Goal: Complete application form

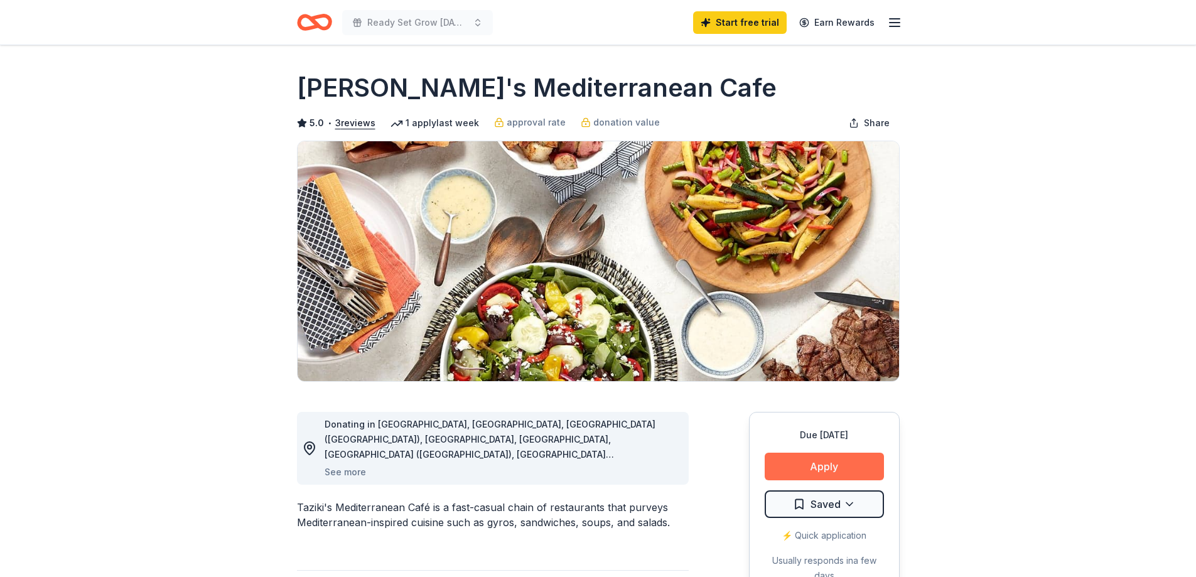
click at [838, 460] on button "Apply" at bounding box center [824, 467] width 119 height 28
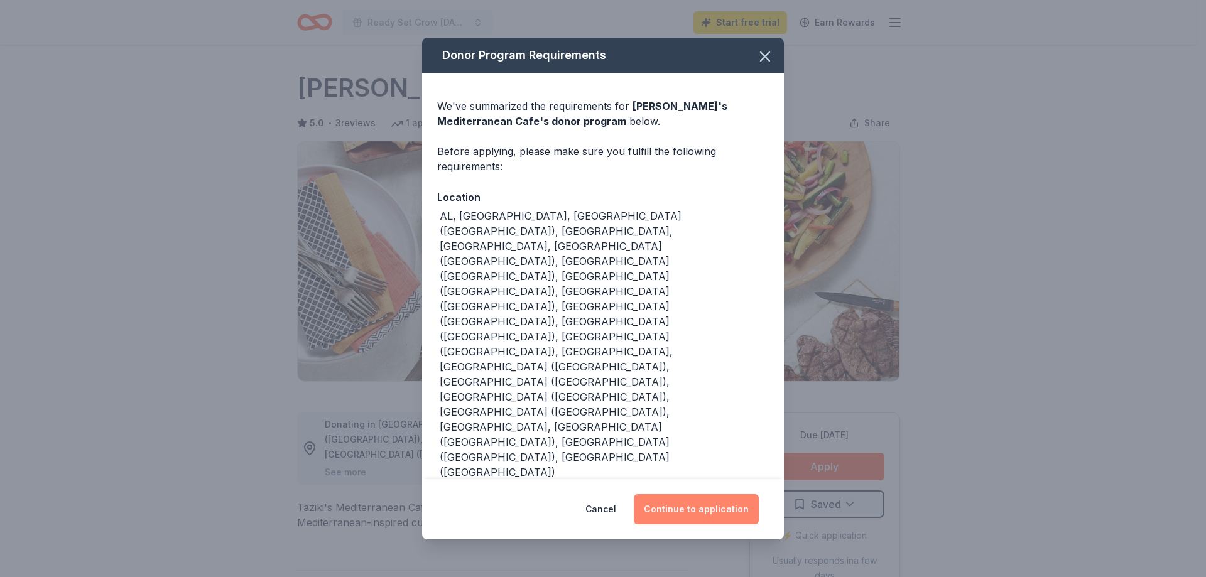
click at [683, 494] on button "Continue to application" at bounding box center [696, 509] width 125 height 30
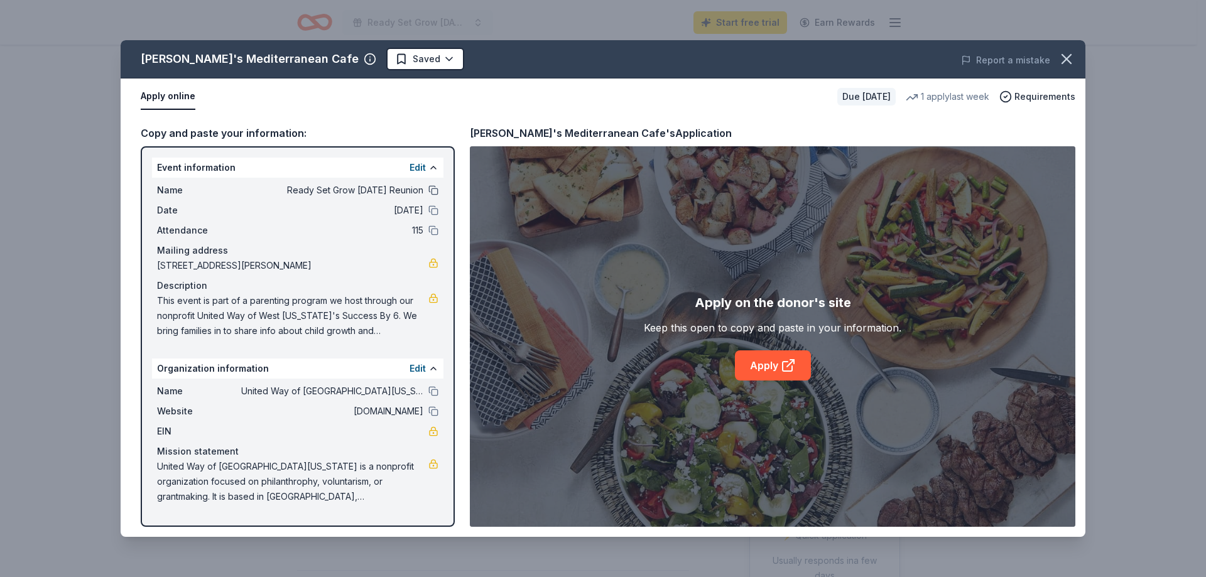
click at [435, 192] on button at bounding box center [433, 190] width 10 height 10
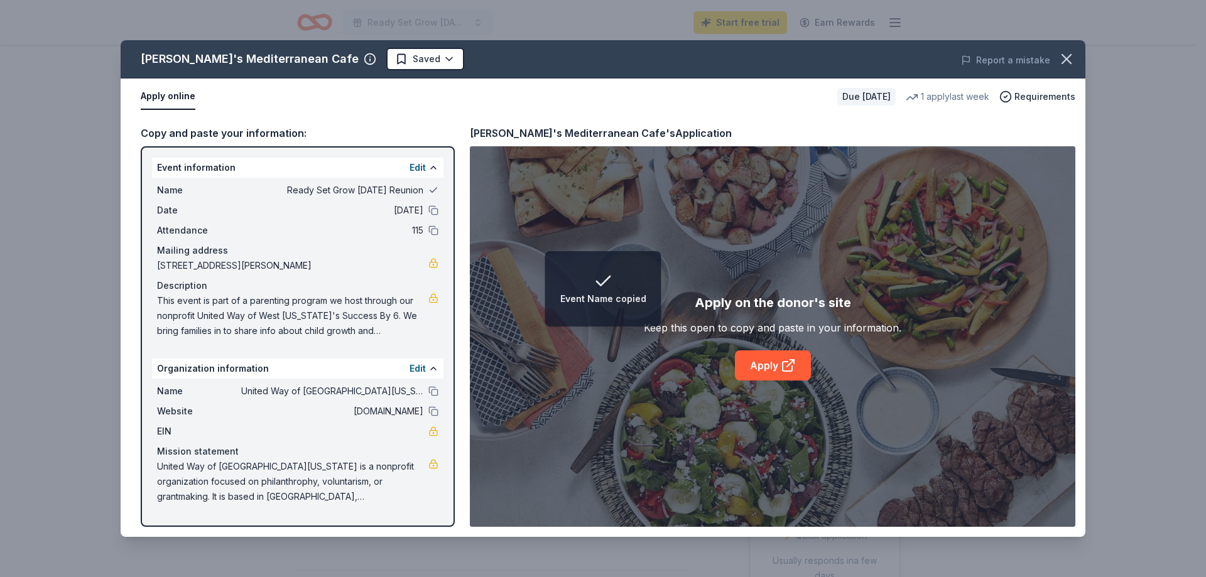
click at [435, 192] on button at bounding box center [433, 190] width 10 height 10
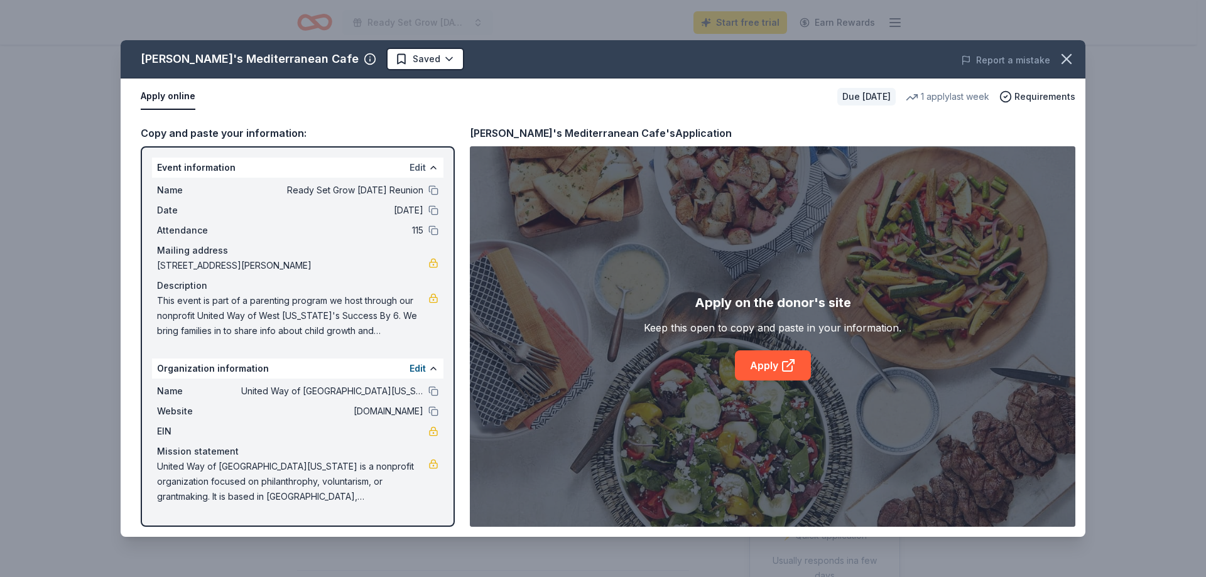
click at [418, 170] on button "Edit" at bounding box center [417, 167] width 16 height 15
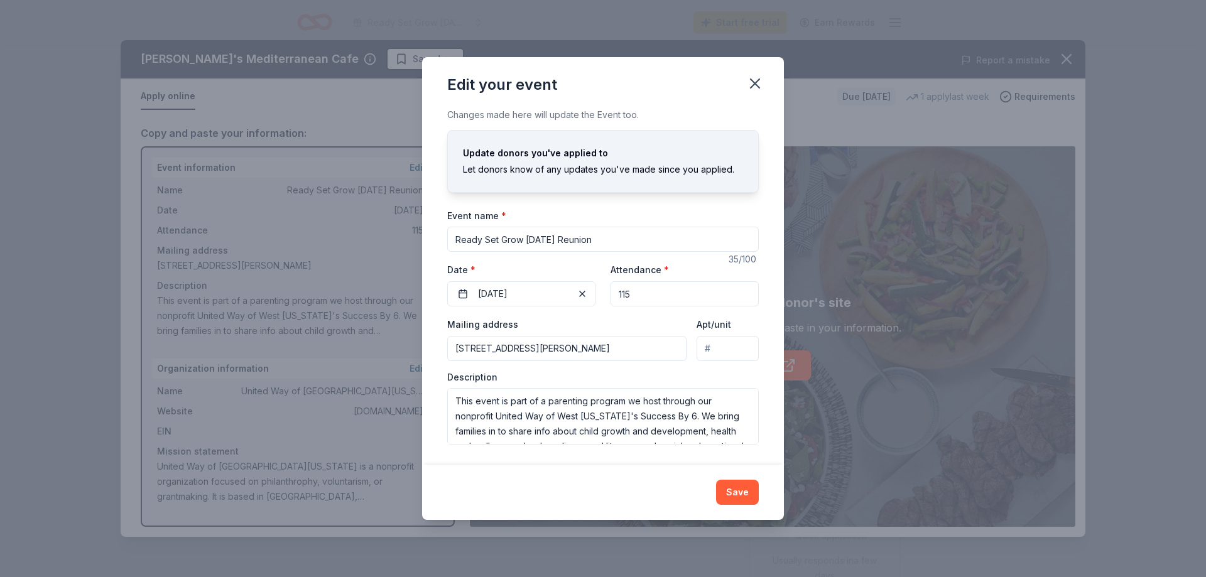
click at [623, 239] on input "Ready Set Grow Thanksgiving Reunion" at bounding box center [602, 239] width 311 height 25
click at [758, 84] on icon "button" at bounding box center [755, 84] width 18 height 18
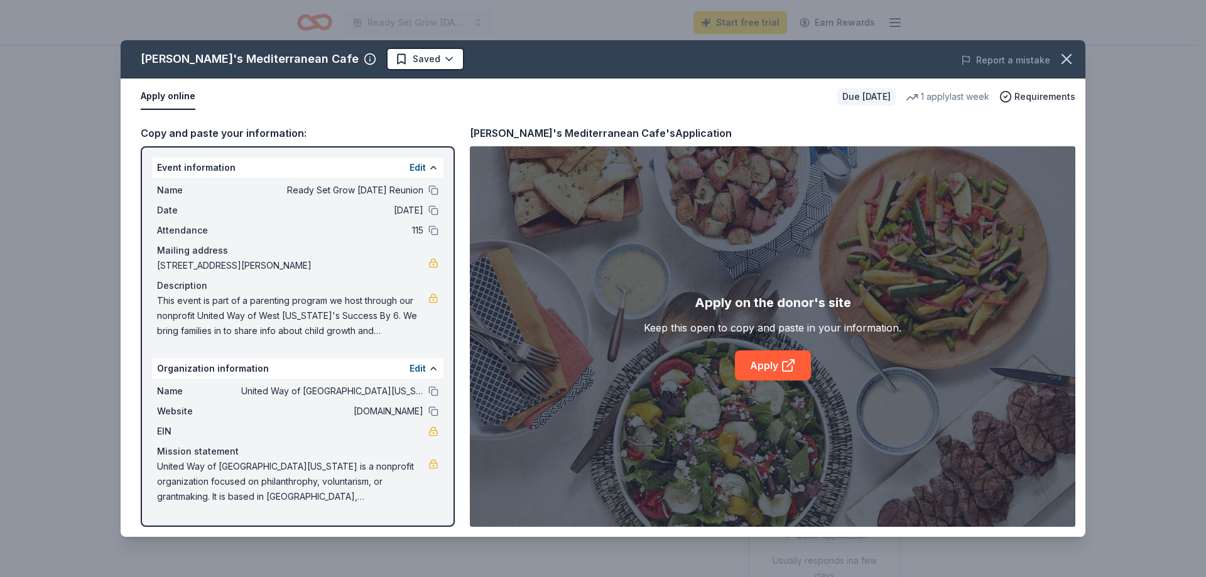
click at [260, 60] on div "Taziki's Mediterranean Cafe" at bounding box center [250, 59] width 218 height 20
click at [1069, 58] on icon "button" at bounding box center [1066, 59] width 18 height 18
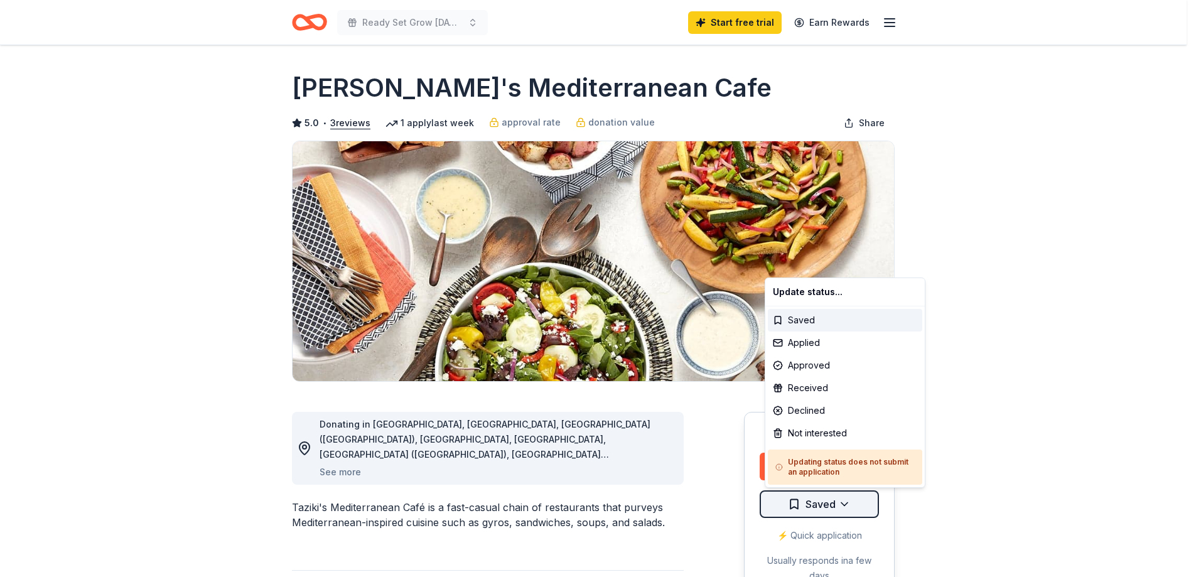
click at [820, 507] on html "Ready Set Grow Thanksgiving Reunion Start free trial Earn Rewards Due in 16 day…" at bounding box center [598, 288] width 1196 height 577
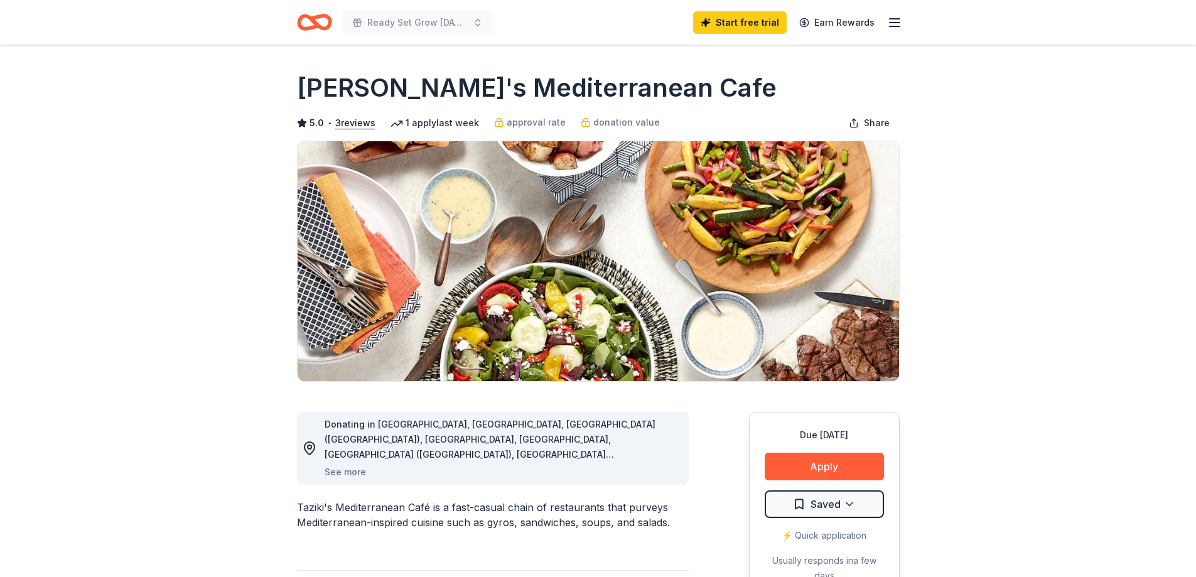
click at [325, 23] on icon "Home" at bounding box center [314, 23] width 35 height 30
click at [312, 23] on icon "Home" at bounding box center [314, 23] width 35 height 30
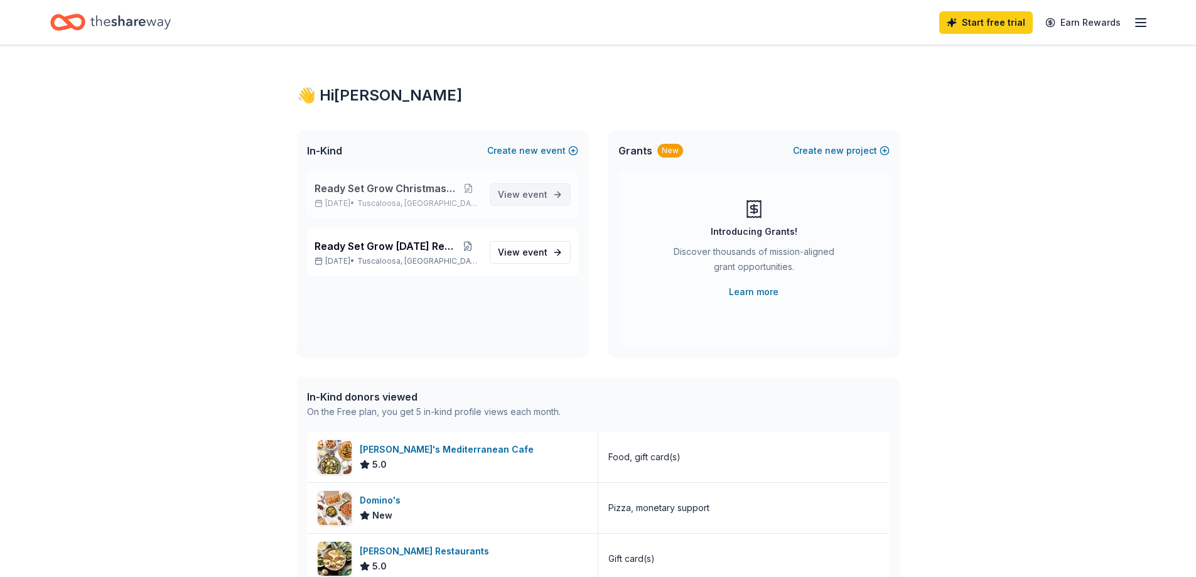
click at [534, 197] on span "event" at bounding box center [534, 194] width 25 height 11
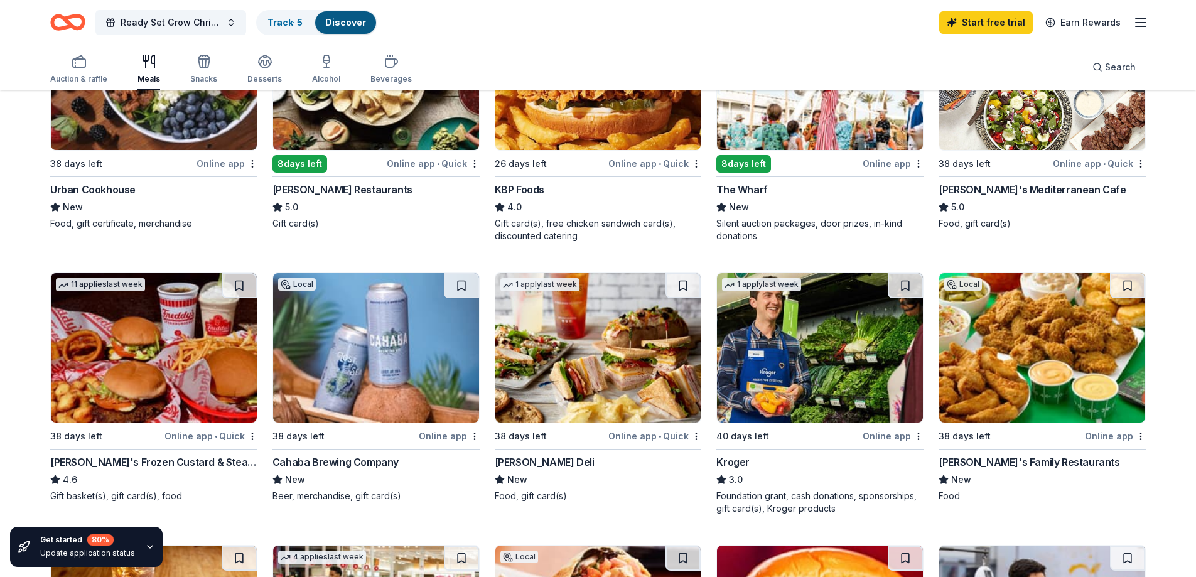
scroll to position [251, 0]
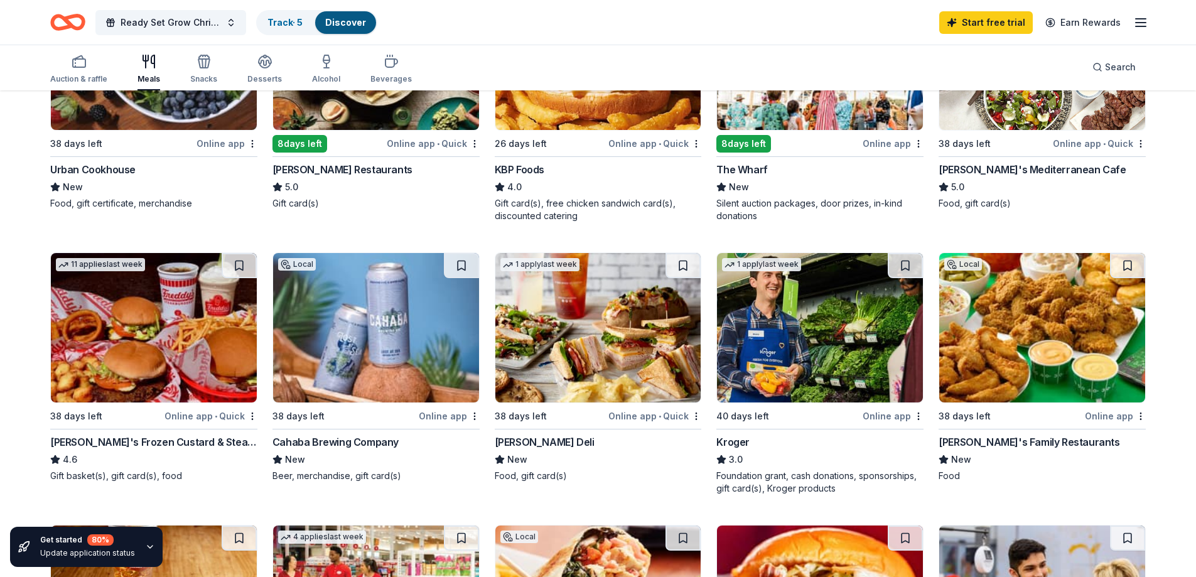
click at [565, 320] on img at bounding box center [598, 327] width 206 height 149
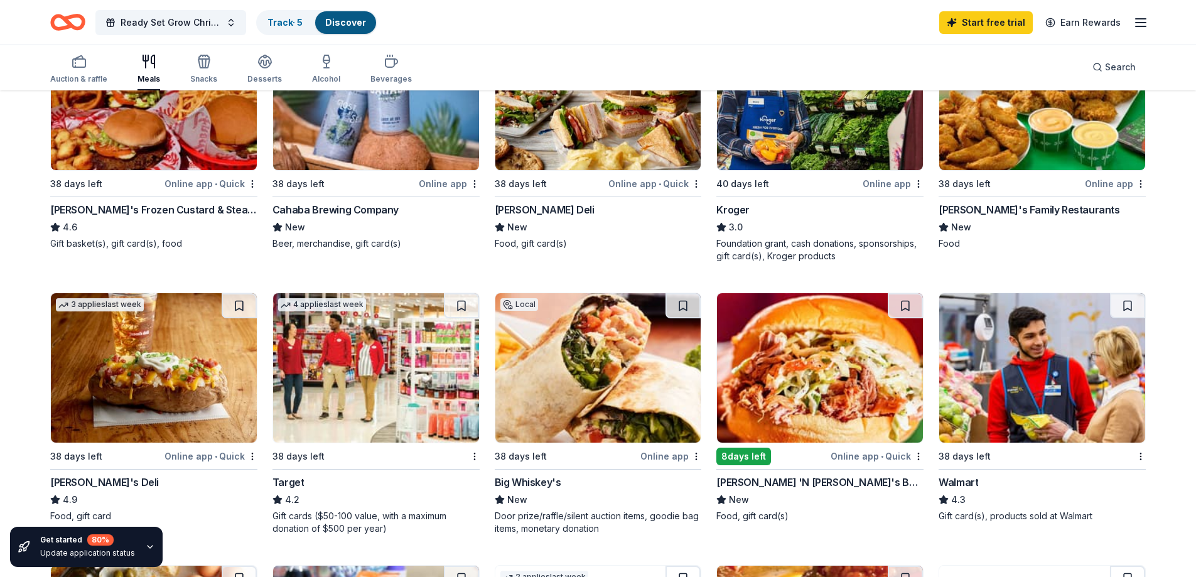
scroll to position [502, 0]
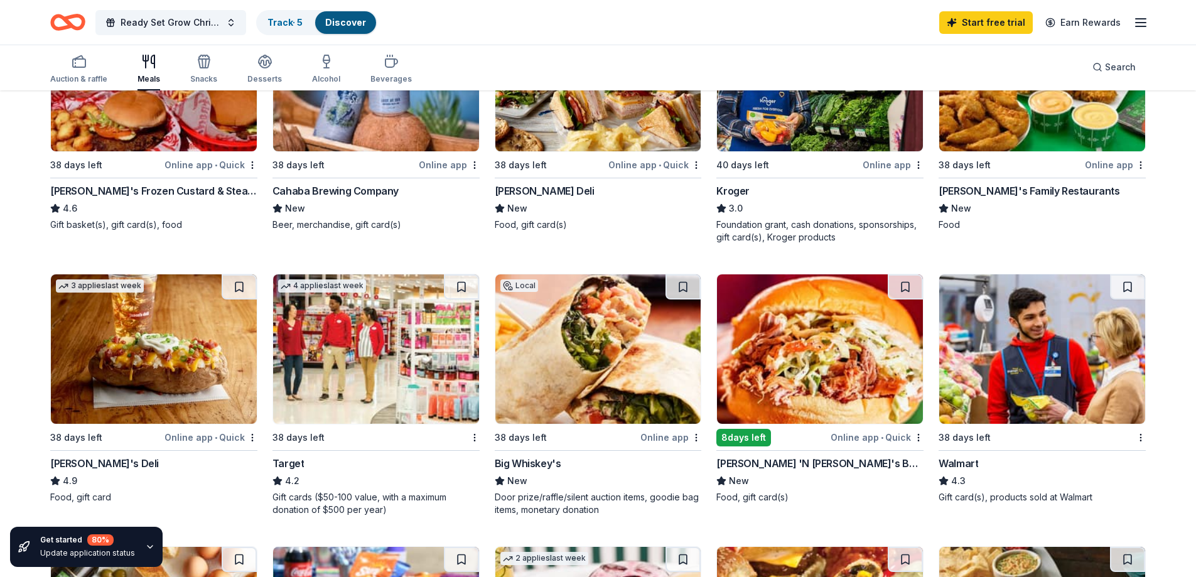
click at [132, 344] on img at bounding box center [154, 348] width 206 height 149
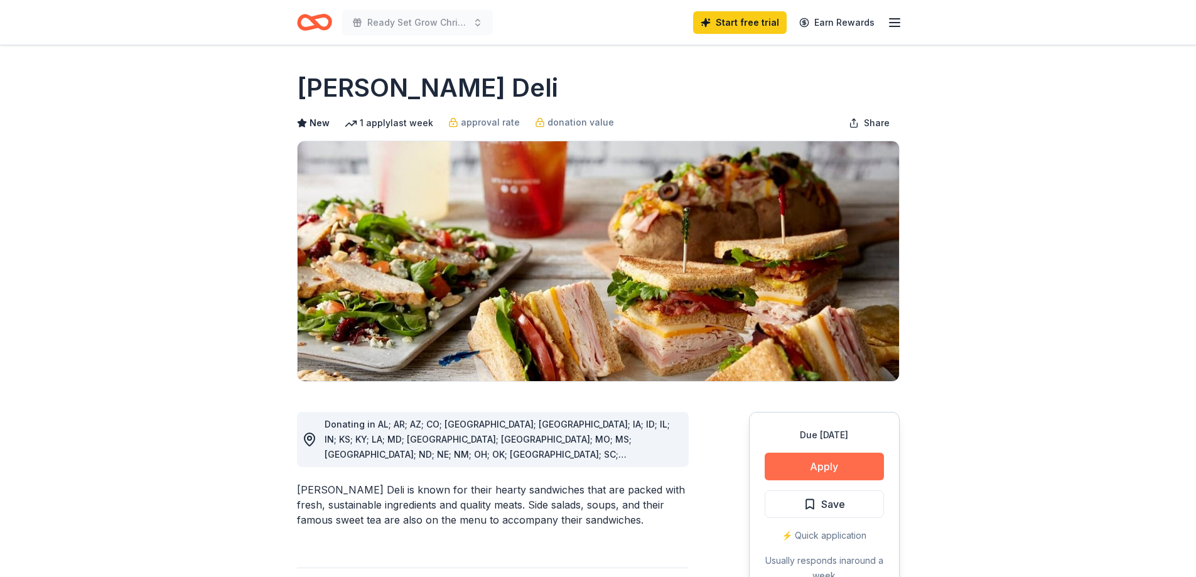
click at [837, 465] on button "Apply" at bounding box center [824, 467] width 119 height 28
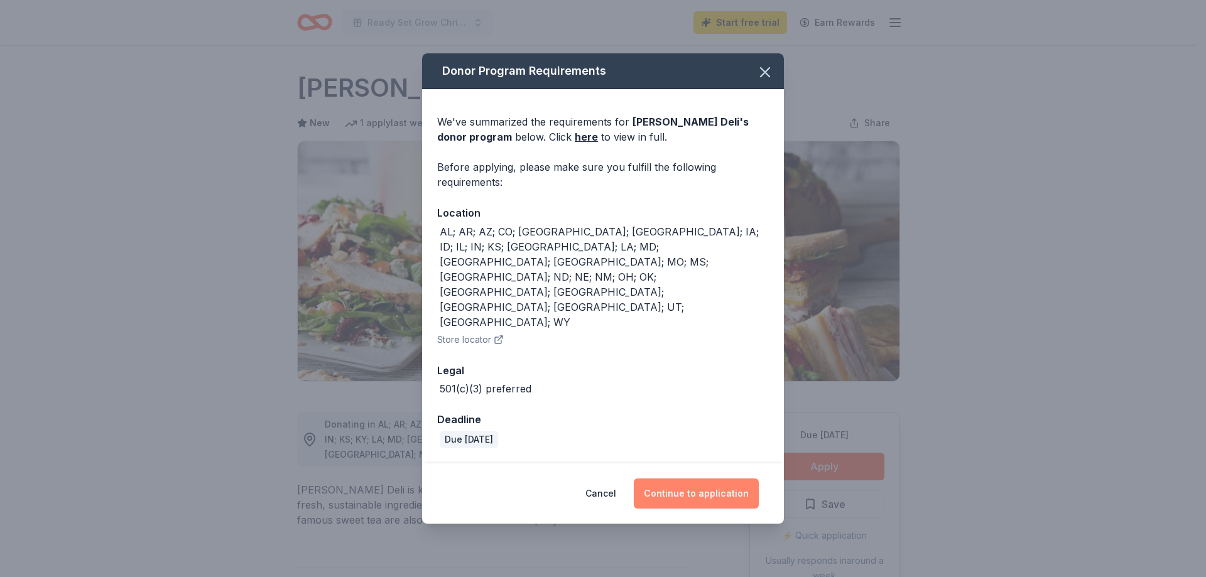
click at [701, 478] on button "Continue to application" at bounding box center [696, 493] width 125 height 30
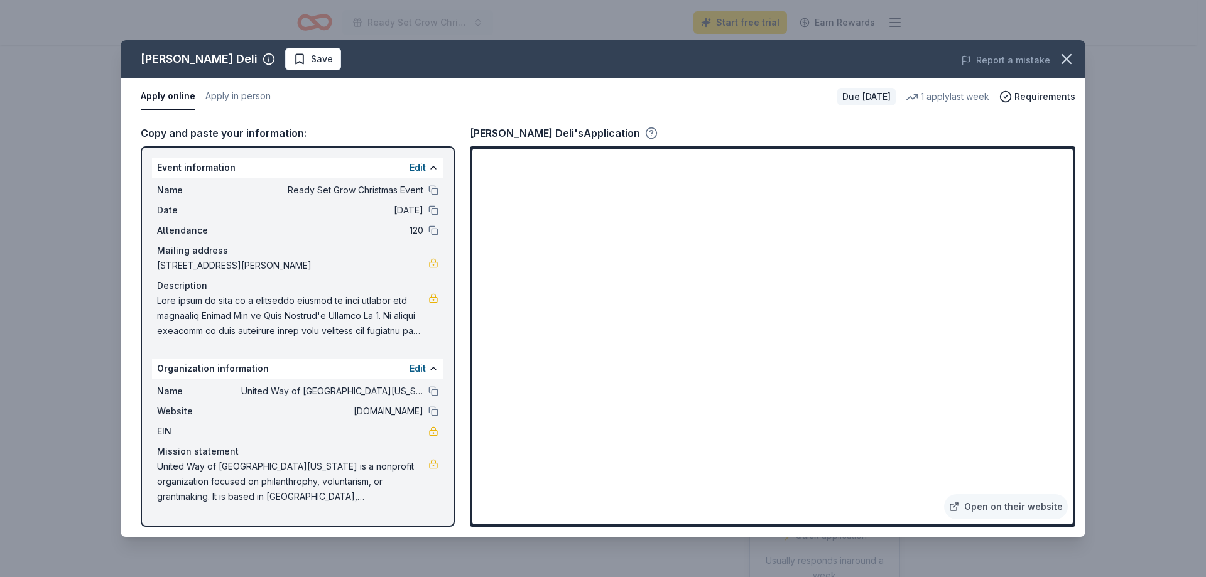
click at [645, 130] on icon "button" at bounding box center [651, 133] width 13 height 13
click at [1001, 509] on link "Open on their website" at bounding box center [1006, 506] width 124 height 25
click at [431, 189] on button at bounding box center [433, 190] width 10 height 10
click at [326, 327] on span at bounding box center [292, 315] width 271 height 45
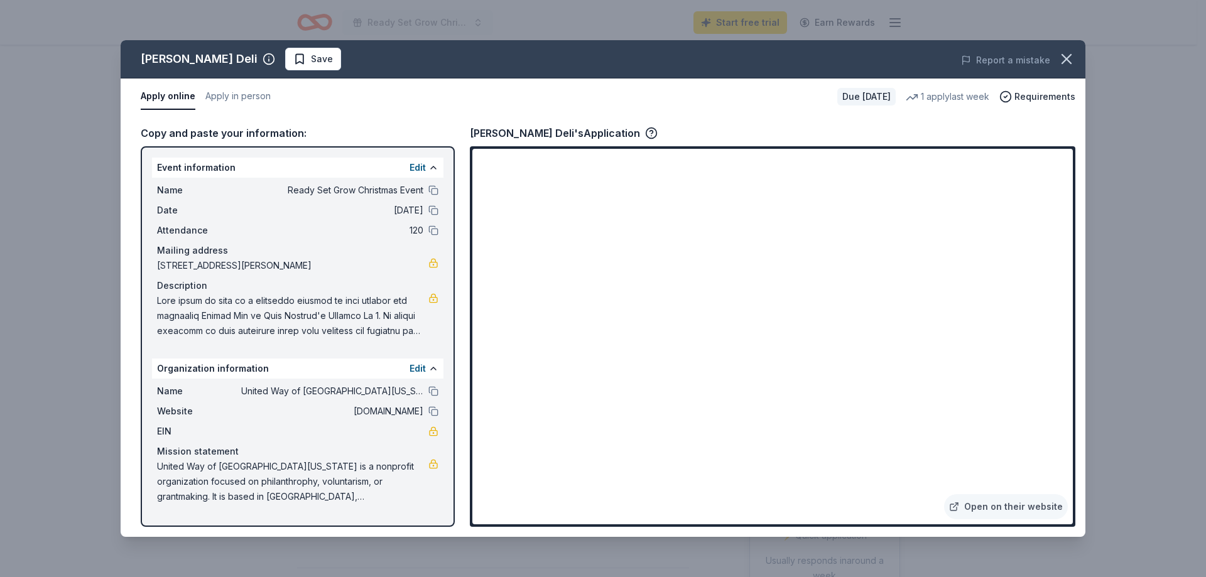
click at [326, 327] on span at bounding box center [292, 315] width 271 height 45
click at [181, 293] on div "Description" at bounding box center [297, 285] width 281 height 15
click at [369, 328] on span at bounding box center [292, 315] width 271 height 45
click at [416, 167] on button "Edit" at bounding box center [417, 167] width 16 height 15
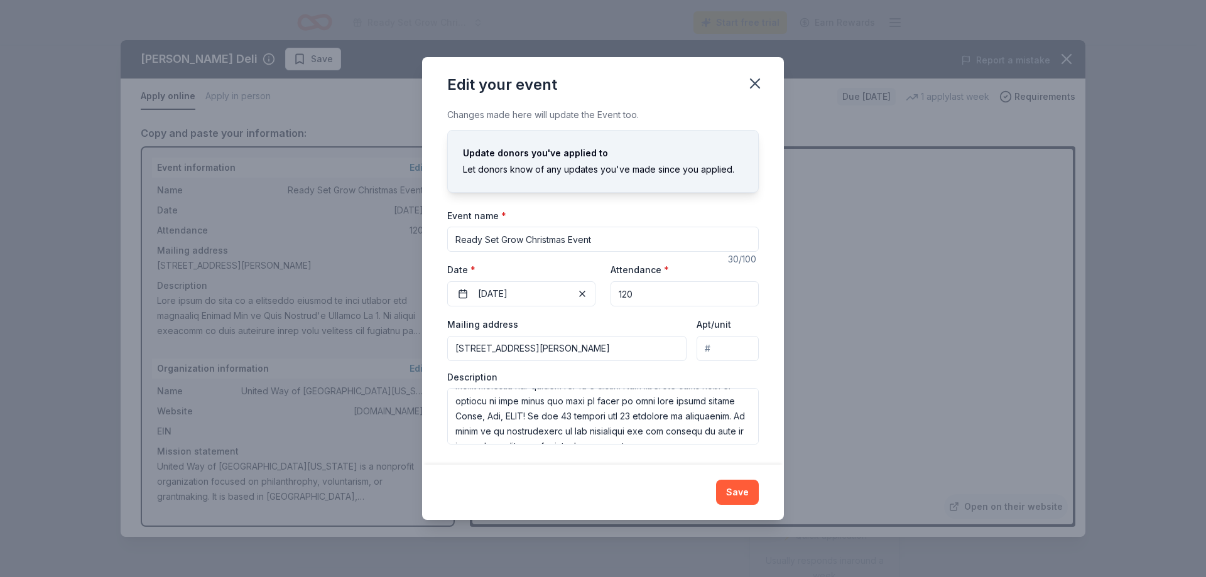
scroll to position [188, 0]
drag, startPoint x: 899, startPoint y: 333, endPoint x: 919, endPoint y: 326, distance: 20.7
click at [901, 328] on div "Edit your event Changes made here will update the Event too. Update donors you'…" at bounding box center [603, 288] width 1206 height 577
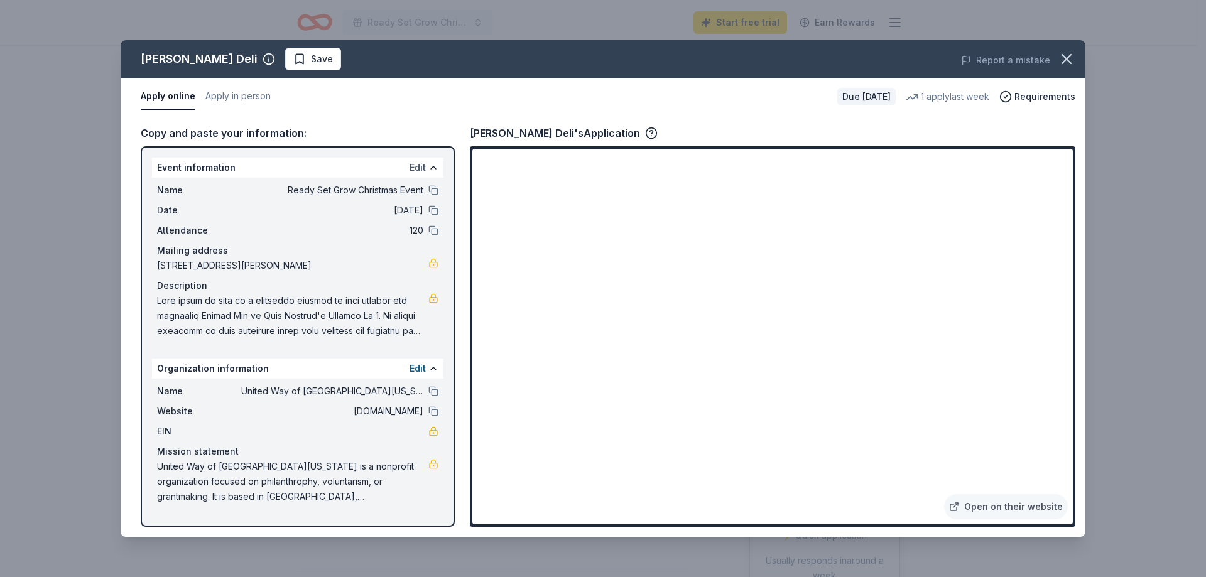
click at [416, 170] on button "Edit" at bounding box center [417, 167] width 16 height 15
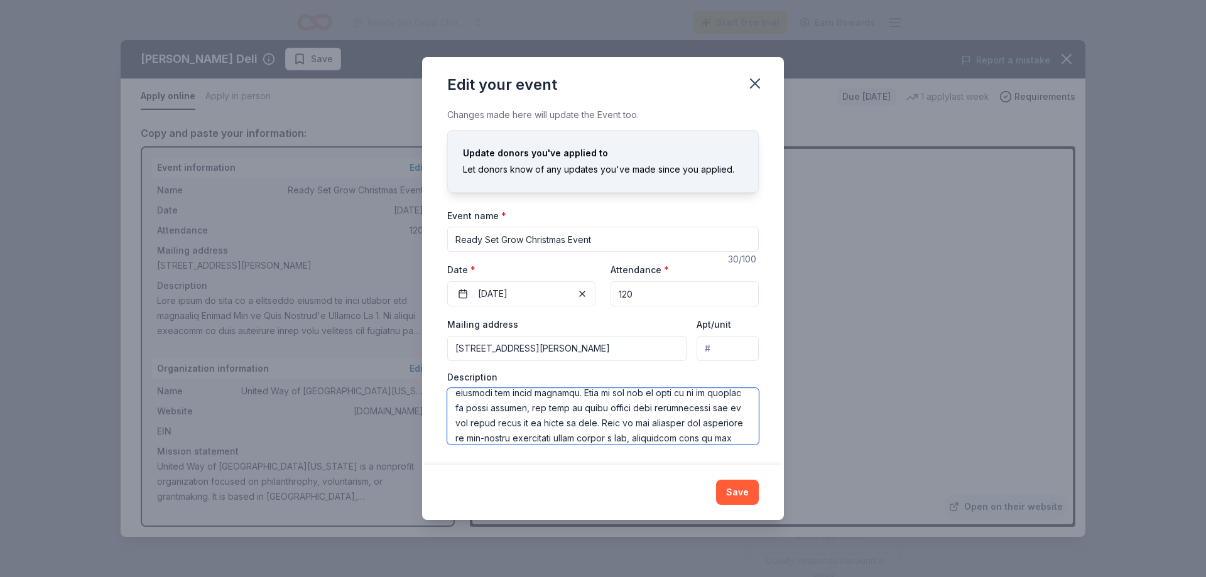
scroll to position [211, 0]
drag, startPoint x: 456, startPoint y: 396, endPoint x: 663, endPoint y: 440, distance: 211.2
click at [663, 440] on textarea at bounding box center [602, 416] width 311 height 57
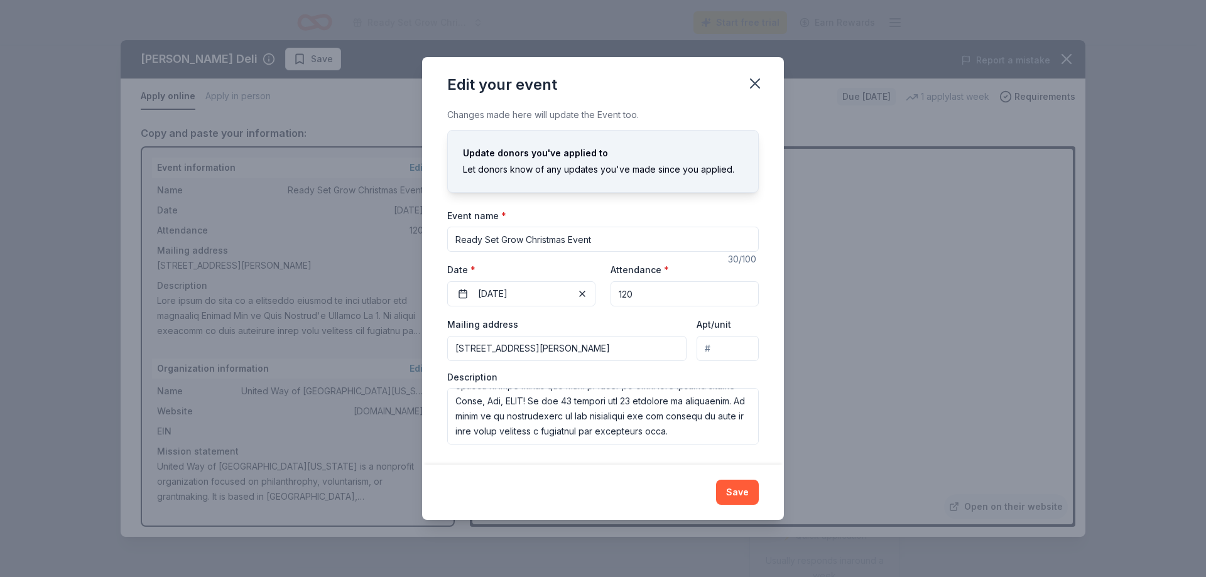
click at [646, 338] on input "[STREET_ADDRESS][PERSON_NAME]" at bounding box center [566, 348] width 239 height 25
click at [434, 420] on div "Changes made here will update the Event too. Update donors you've applied to Le…" at bounding box center [603, 285] width 362 height 357
click at [753, 83] on icon "button" at bounding box center [754, 83] width 9 height 9
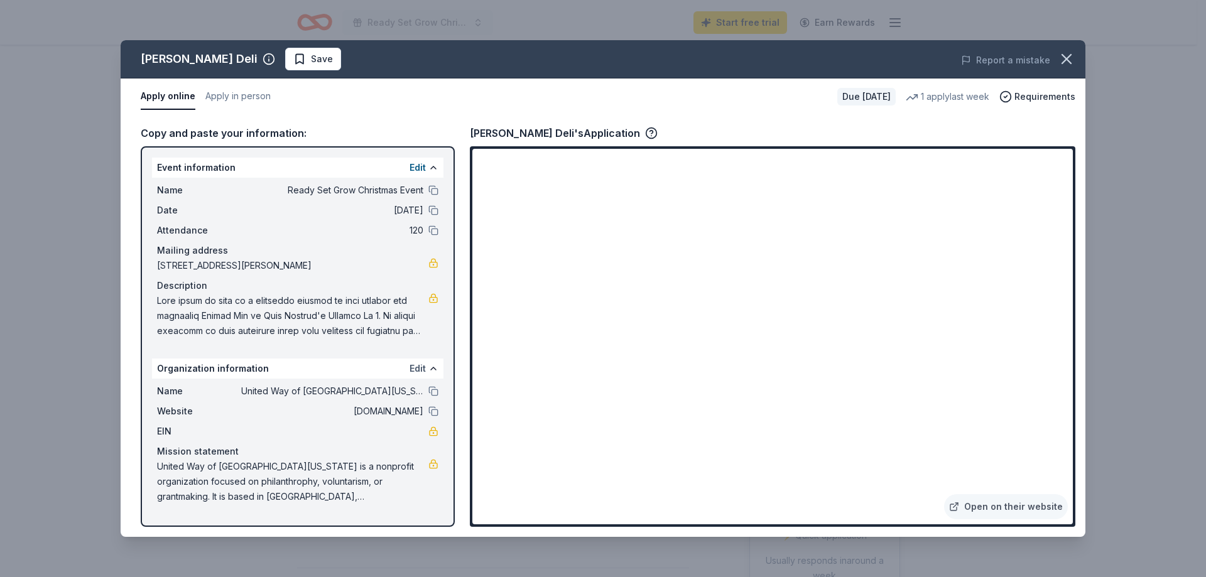
click at [419, 367] on button "Edit" at bounding box center [417, 368] width 16 height 15
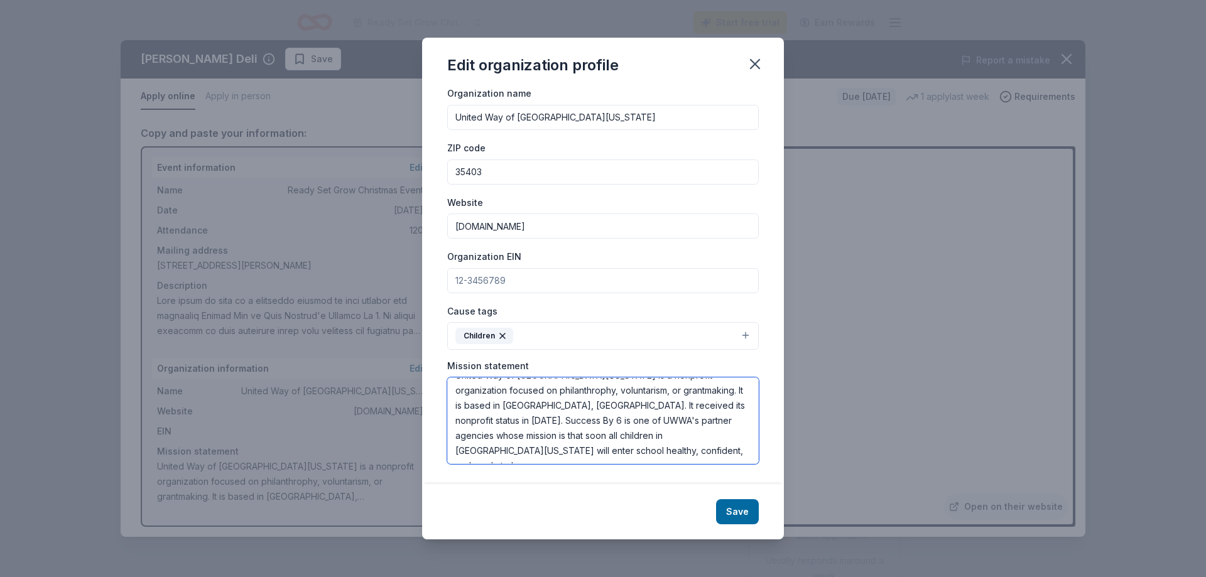
scroll to position [26, 0]
drag, startPoint x: 458, startPoint y: 391, endPoint x: 676, endPoint y: 472, distance: 232.1
click at [676, 472] on div "Changes made here will be reflected on your Account. Organization name United W…" at bounding box center [603, 286] width 362 height 396
click at [505, 392] on textarea "United Way of West Alabama is a nonprofit organization focused on philanthrophy…" at bounding box center [602, 420] width 311 height 87
type textarea "United Way of West [US_STATE] is a nonprofit organization focused on philanthro…"
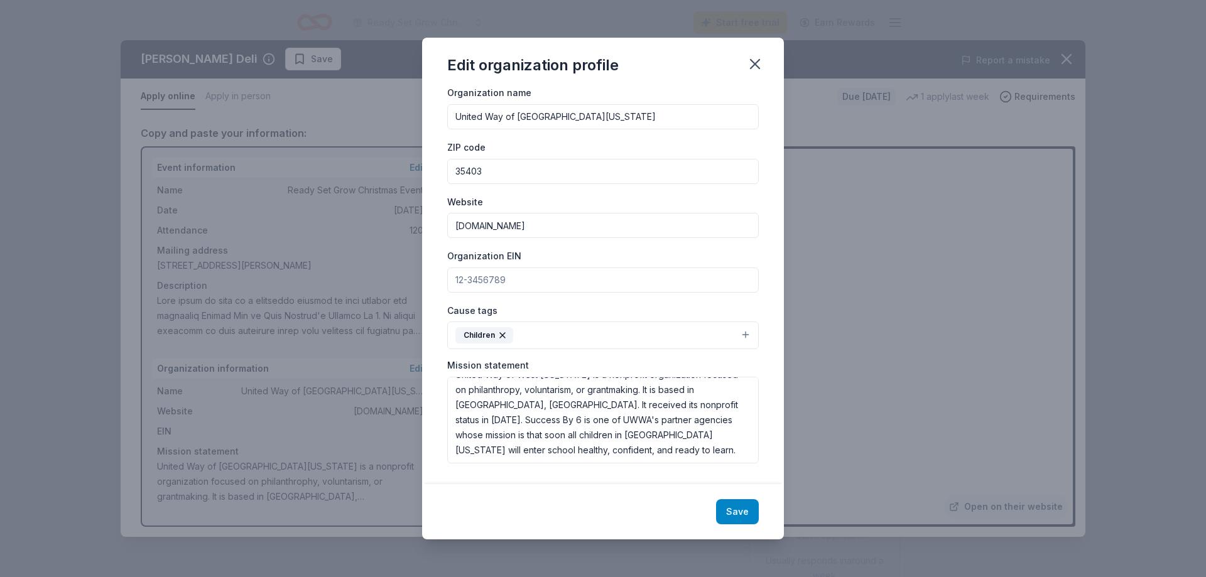
click at [728, 509] on button "Save" at bounding box center [737, 511] width 43 height 25
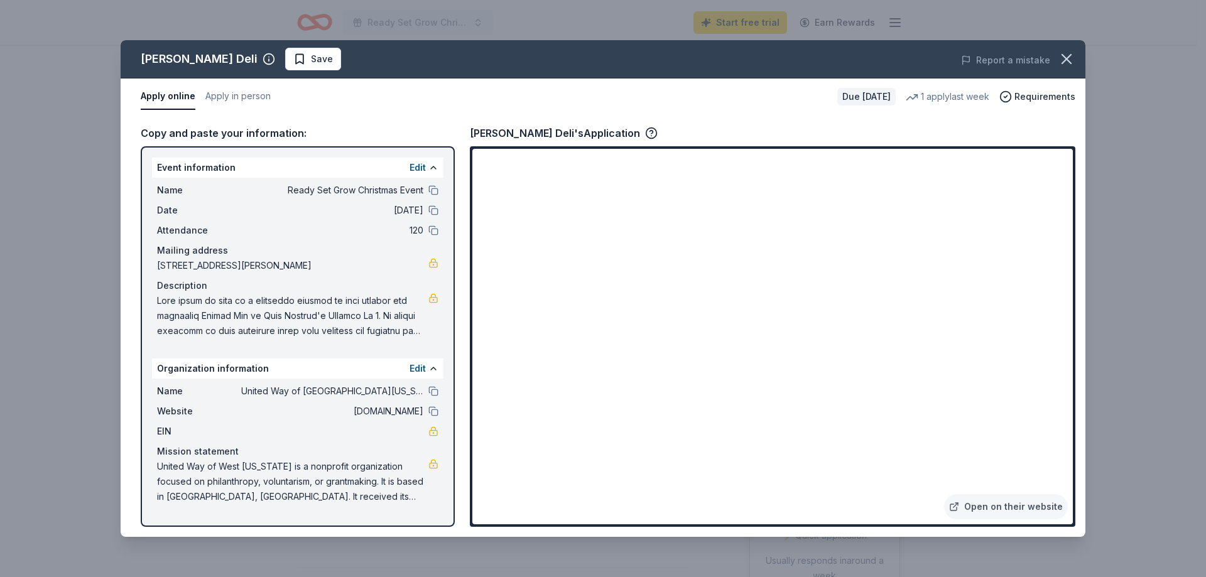
drag, startPoint x: 586, startPoint y: 451, endPoint x: 445, endPoint y: 375, distance: 159.9
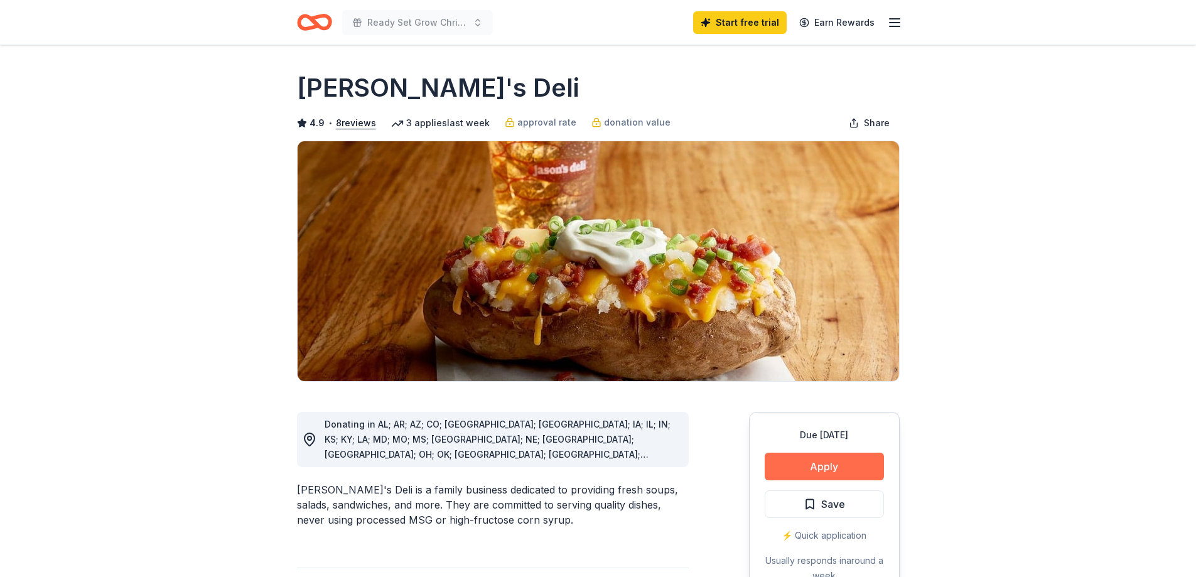
click at [815, 469] on button "Apply" at bounding box center [824, 467] width 119 height 28
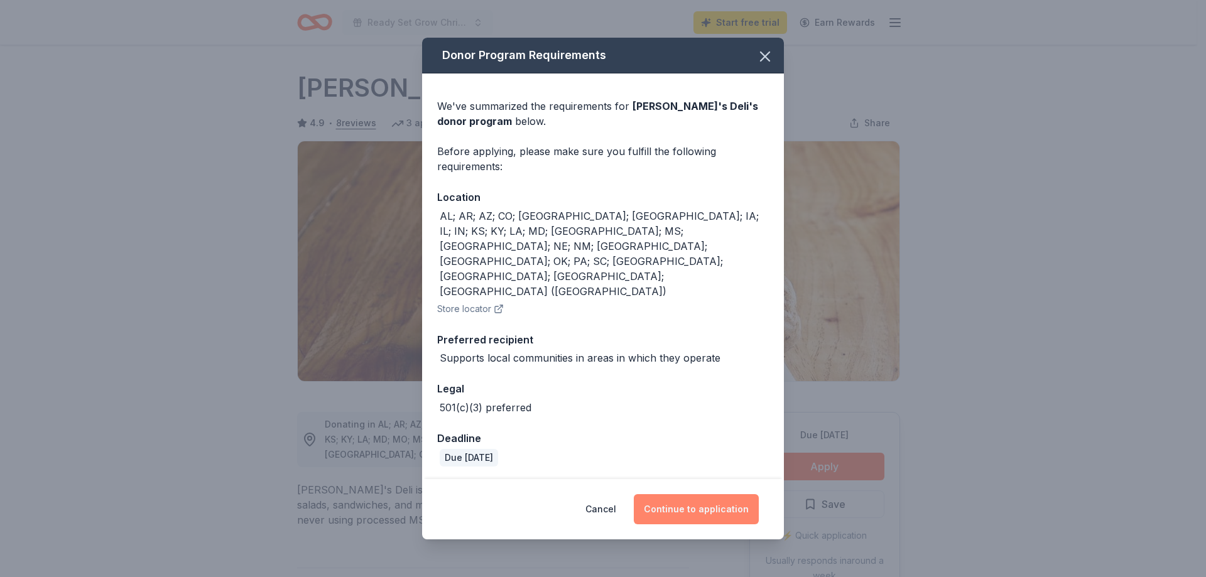
click at [674, 494] on button "Continue to application" at bounding box center [696, 509] width 125 height 30
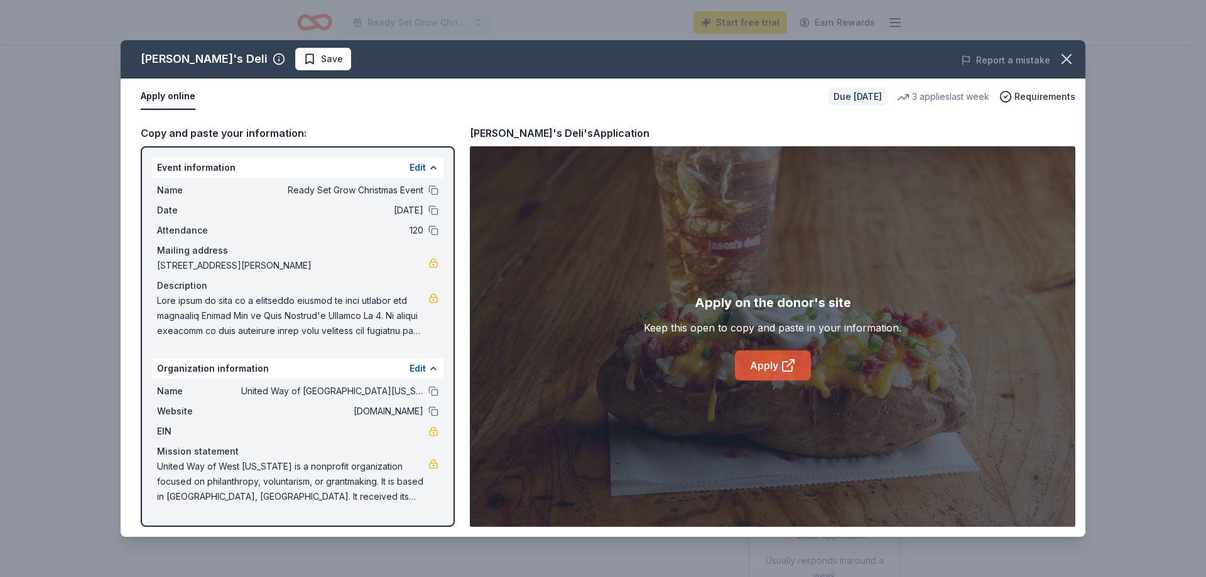
click at [776, 363] on link "Apply" at bounding box center [773, 365] width 76 height 30
click at [413, 166] on button "Edit" at bounding box center [417, 167] width 16 height 15
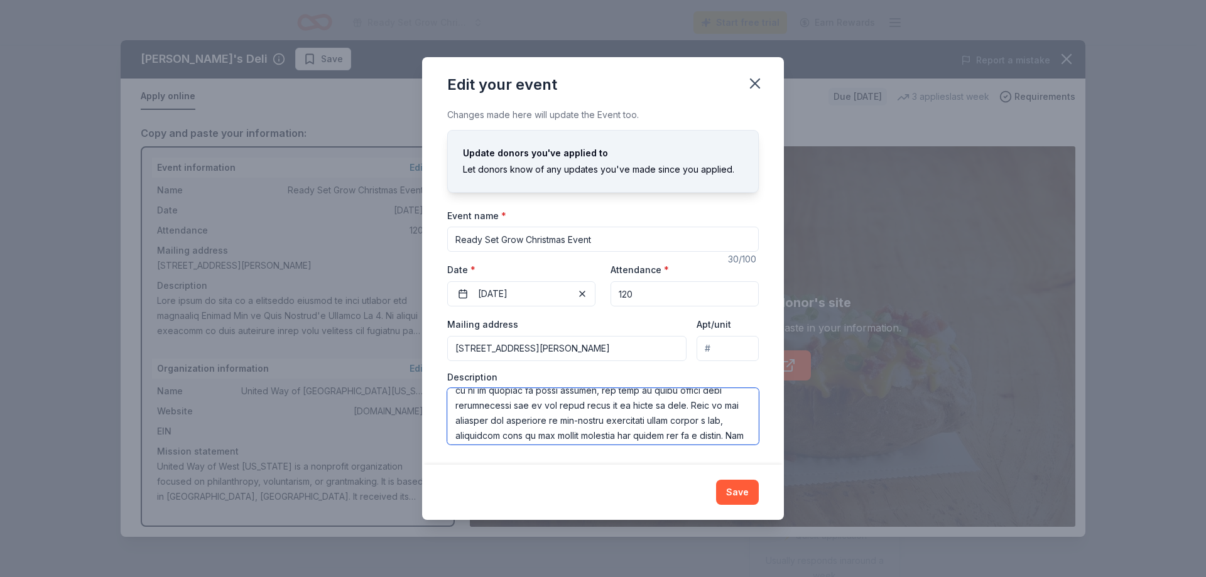
scroll to position [211, 0]
drag, startPoint x: 458, startPoint y: 400, endPoint x: 671, endPoint y: 447, distance: 218.0
click at [671, 447] on div "Changes made here will update the Event too. Update donors you've applied to Le…" at bounding box center [603, 285] width 362 height 357
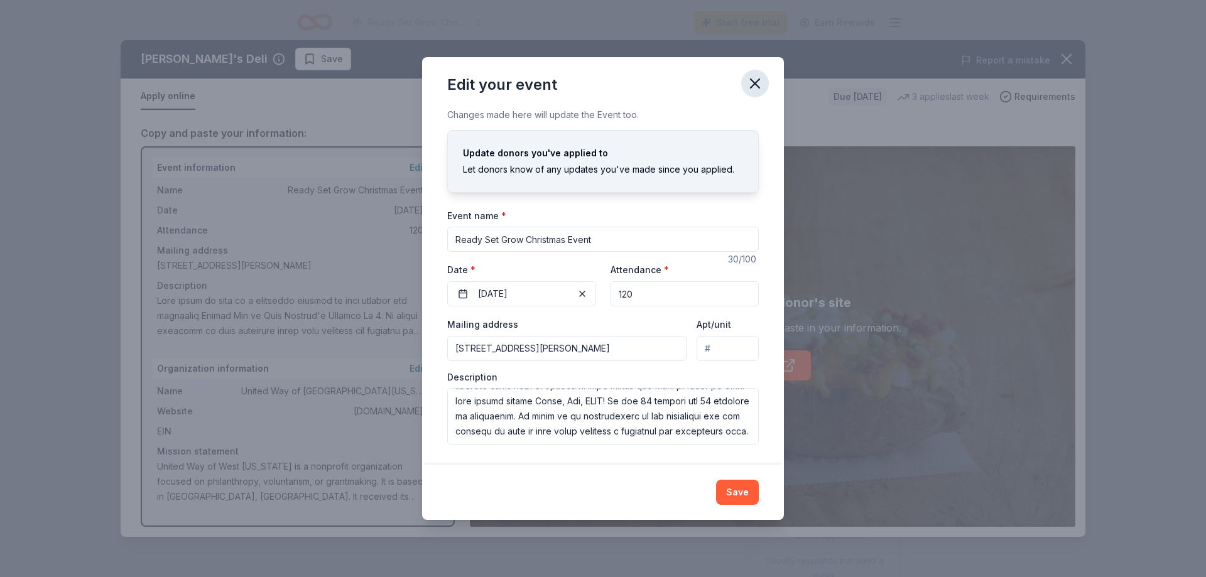
click at [755, 86] on icon "button" at bounding box center [755, 84] width 18 height 18
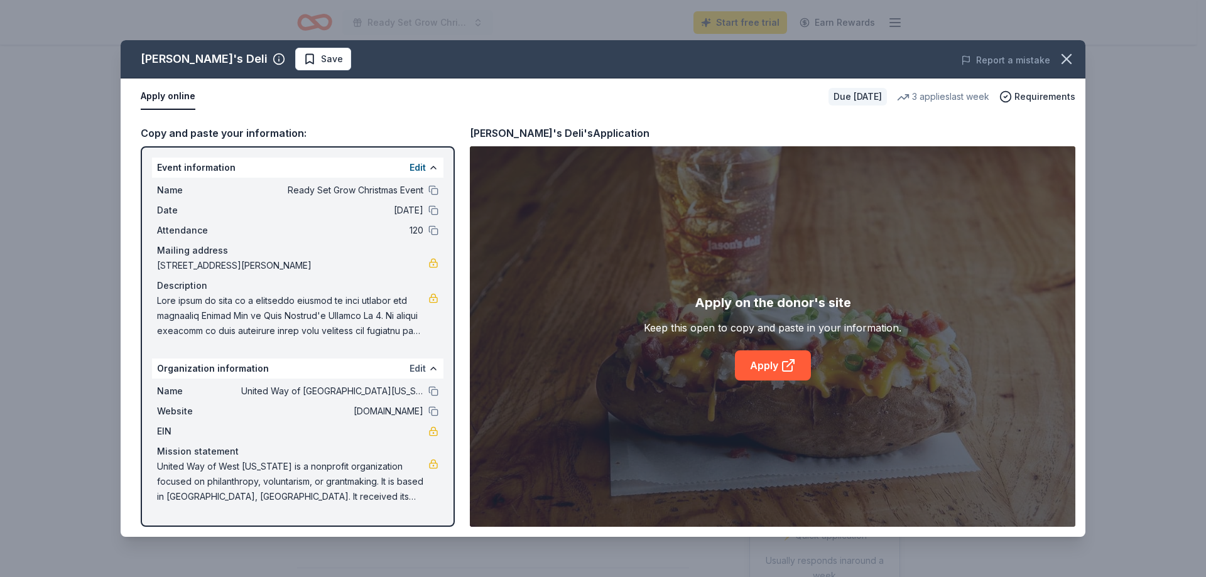
click at [419, 366] on button "Edit" at bounding box center [417, 368] width 16 height 15
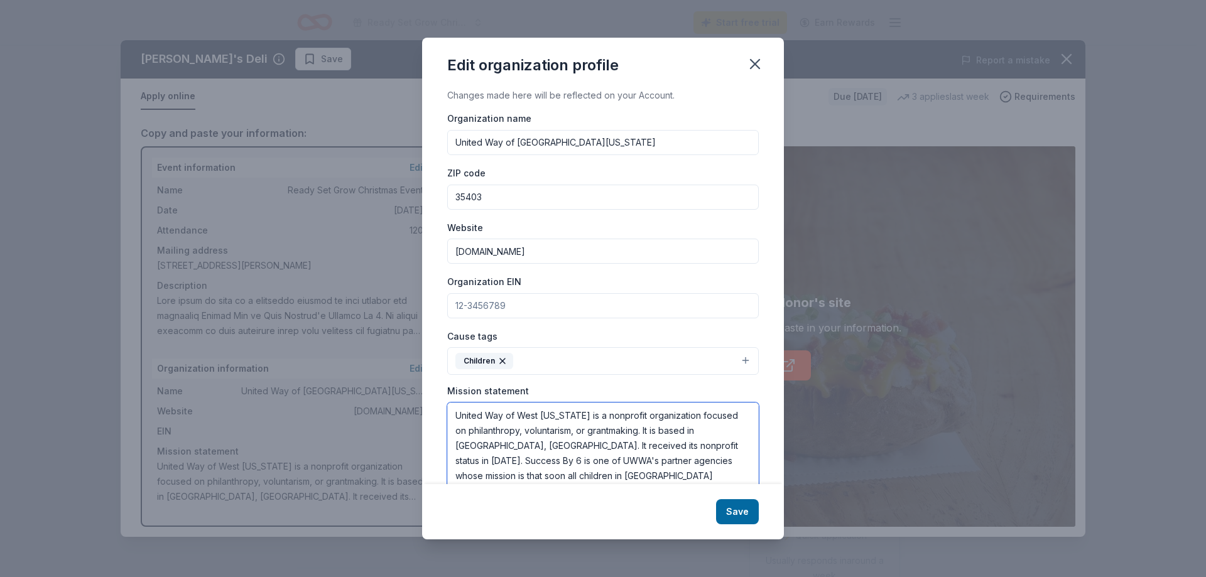
scroll to position [26, 0]
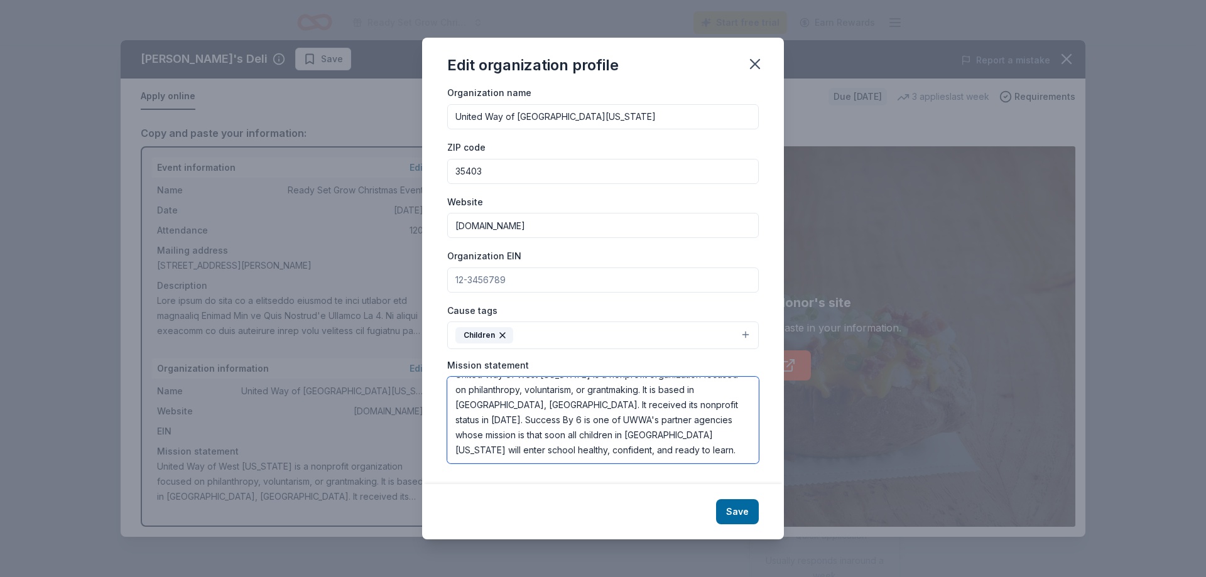
drag, startPoint x: 456, startPoint y: 416, endPoint x: 615, endPoint y: 493, distance: 176.6
click at [615, 493] on div "Edit organization profile Changes made here will be reflected on your Account. …" at bounding box center [603, 288] width 362 height 501
